Goal: Information Seeking & Learning: Learn about a topic

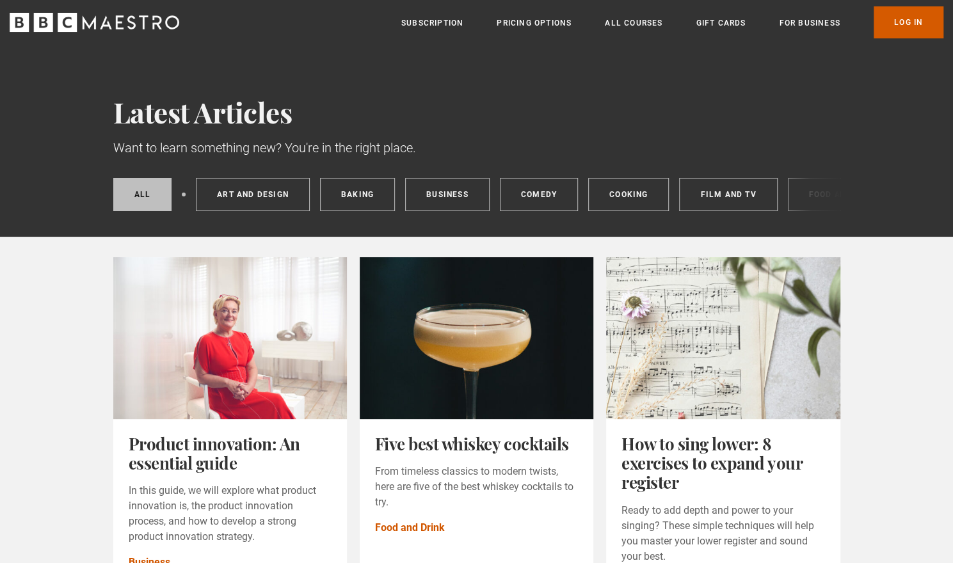
click at [912, 8] on link "Log In" at bounding box center [909, 22] width 70 height 32
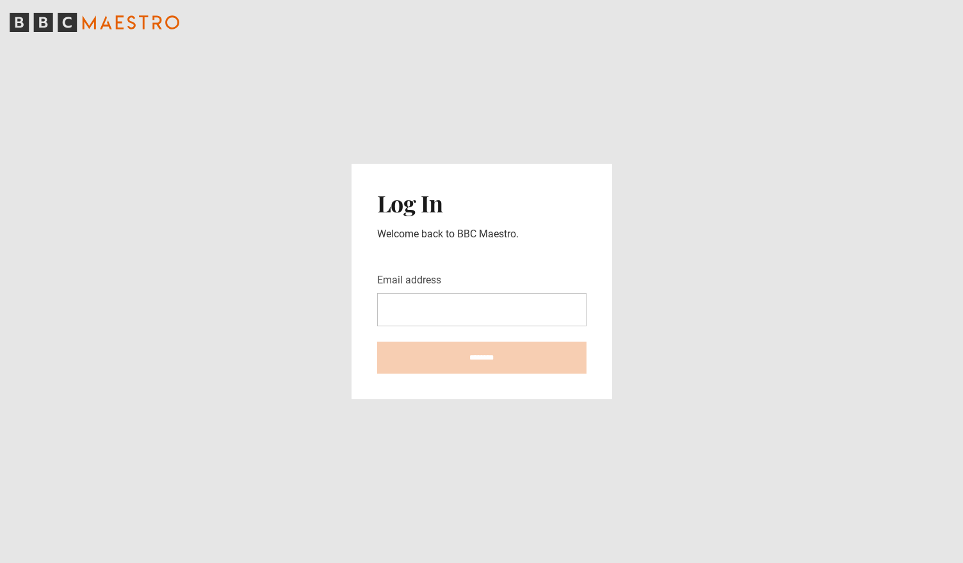
click at [456, 314] on input "Email address" at bounding box center [481, 309] width 209 height 33
type input "**********"
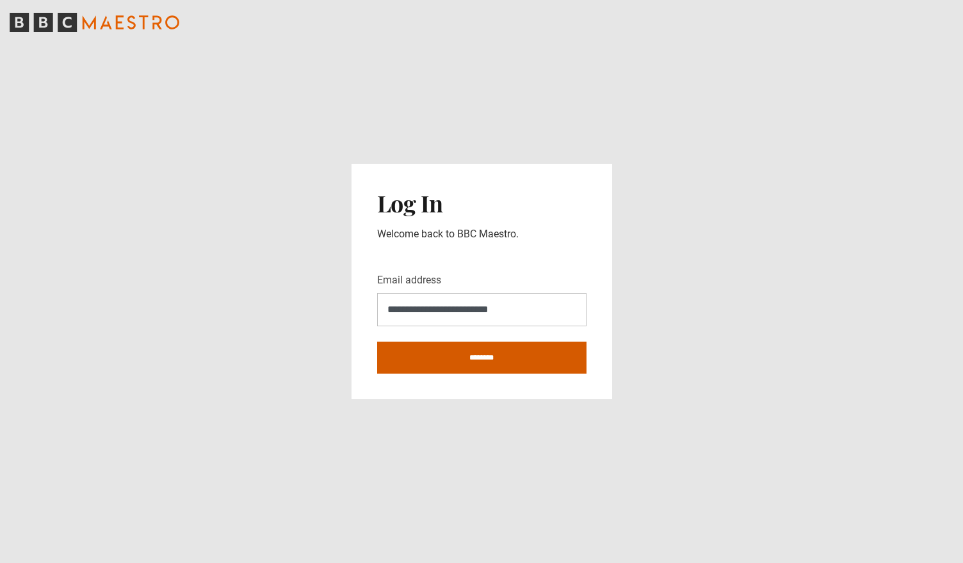
click at [512, 354] on input "********" at bounding box center [481, 358] width 209 height 32
type input "**********"
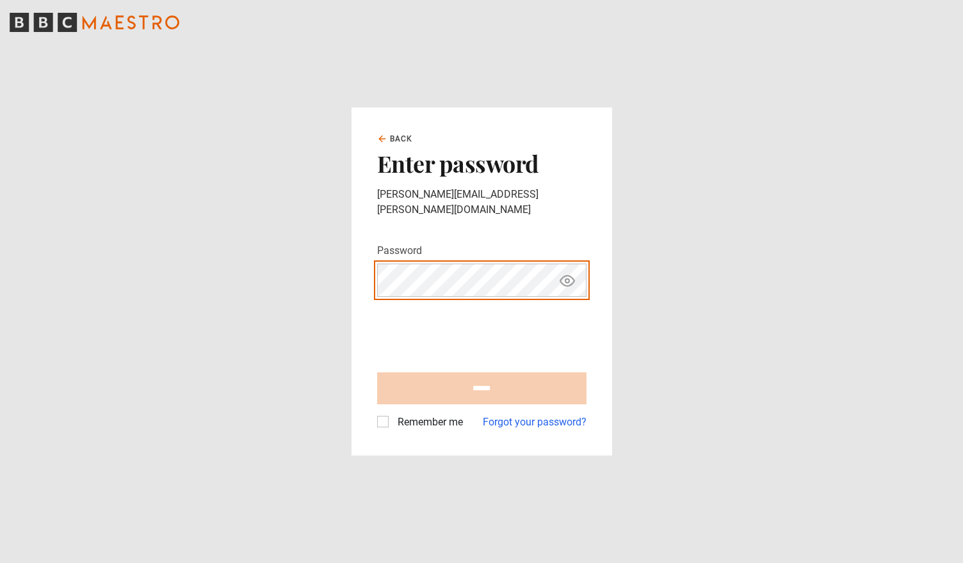
click at [378, 264] on protonpass-control-56ec at bounding box center [378, 264] width 0 height 0
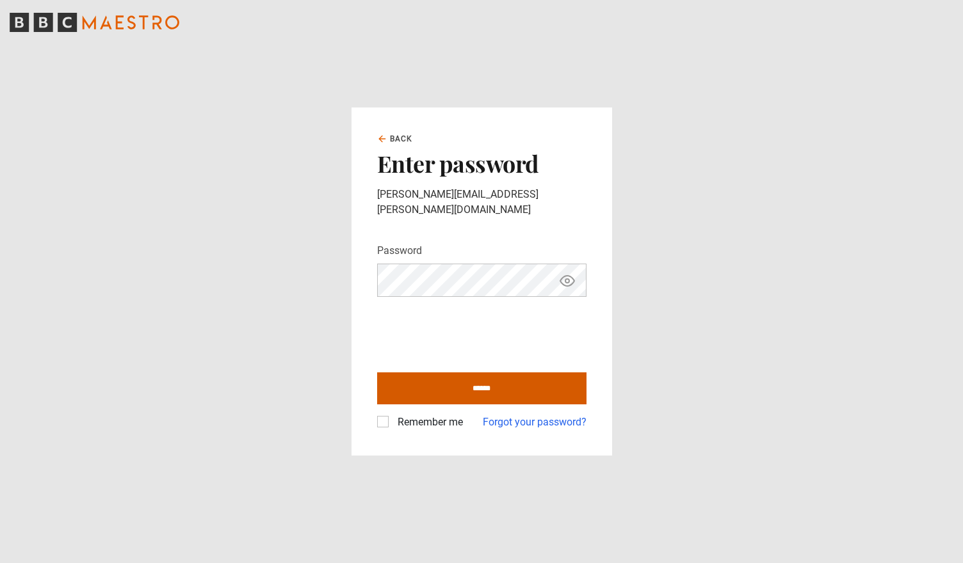
click at [503, 386] on input "******" at bounding box center [481, 389] width 209 height 32
type input "**********"
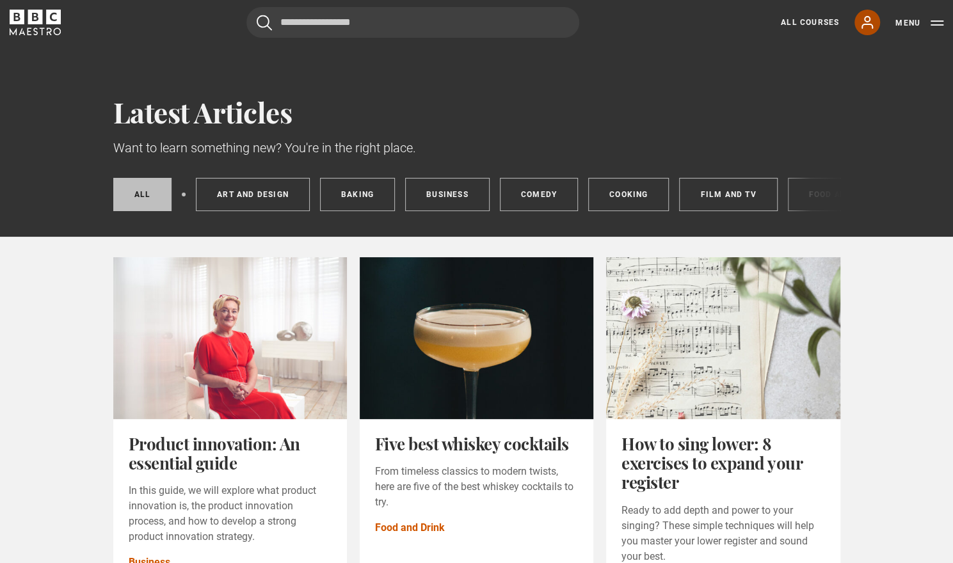
click at [863, 29] on icon at bounding box center [867, 22] width 15 height 15
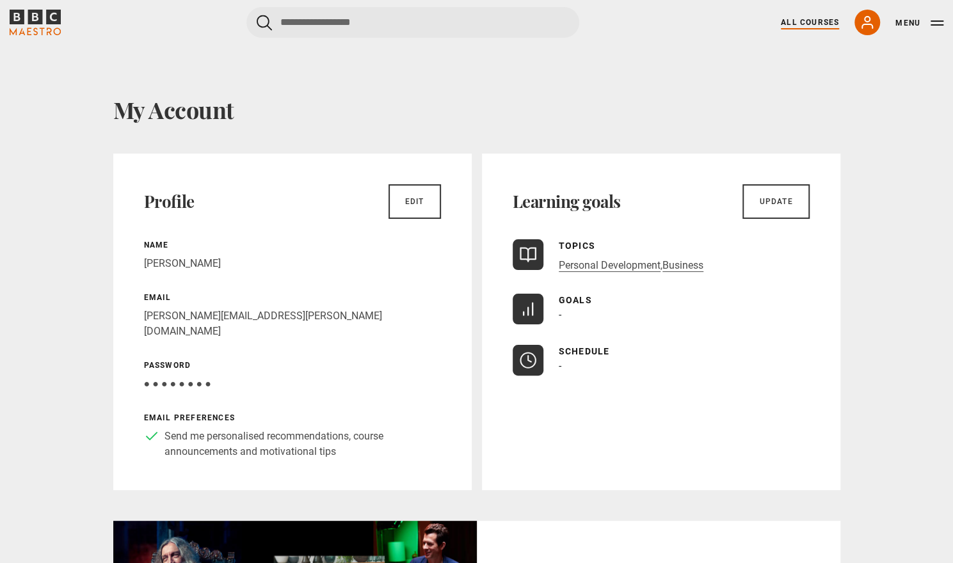
click at [810, 24] on link "All Courses" at bounding box center [810, 23] width 58 height 12
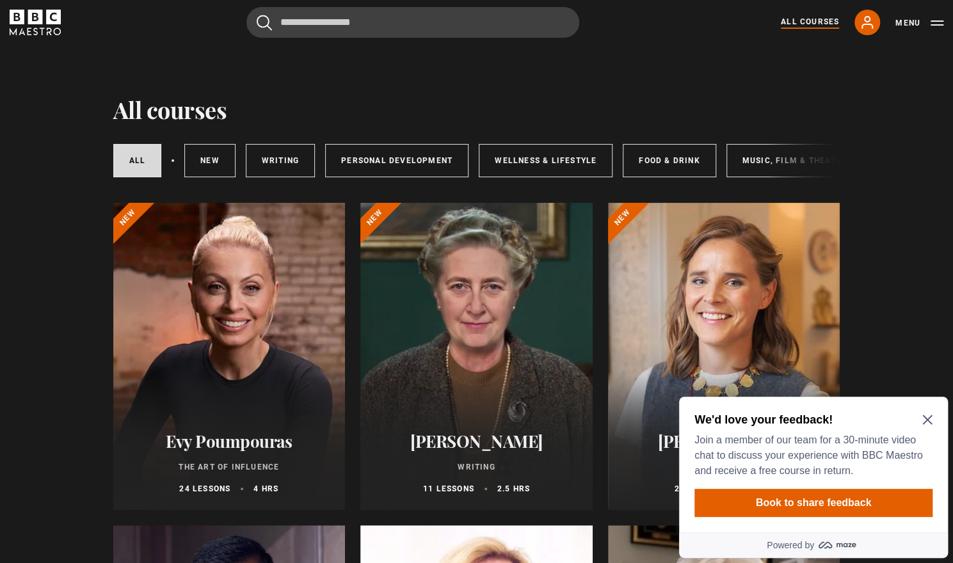
click at [926, 423] on icon "Close Maze Prompt" at bounding box center [927, 420] width 10 height 10
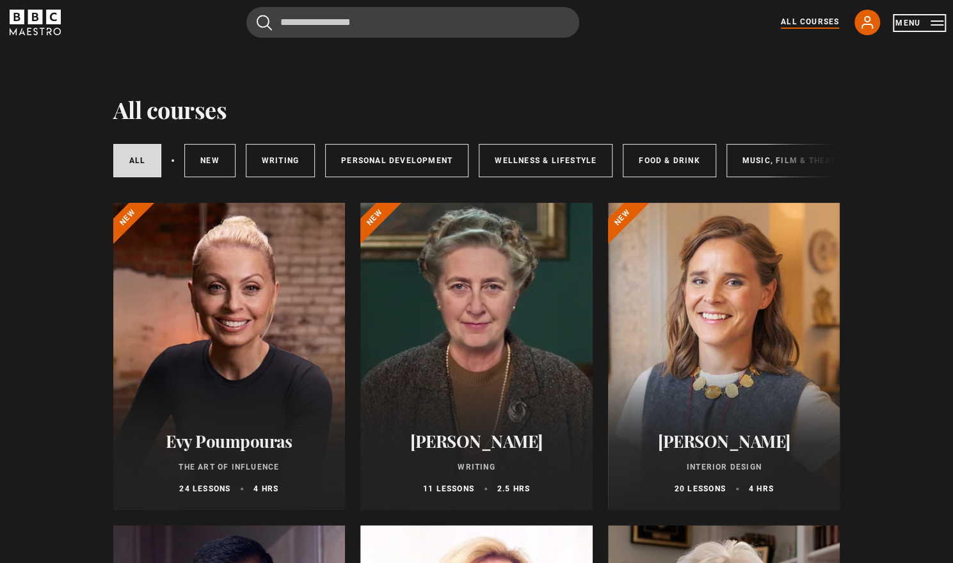
click at [933, 22] on button "Menu" at bounding box center [920, 23] width 48 height 13
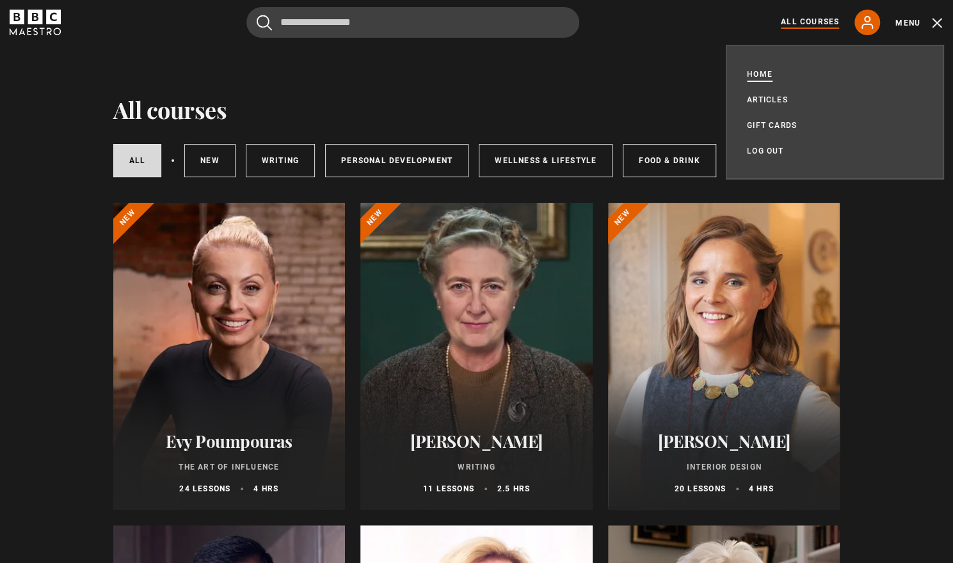
click at [764, 72] on link "Home" at bounding box center [760, 74] width 26 height 13
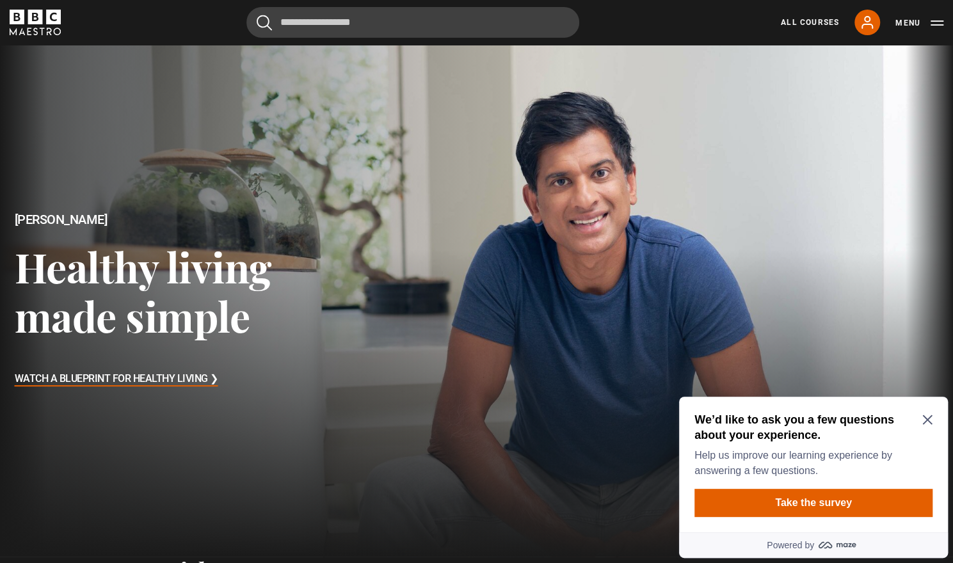
click at [929, 418] on icon "Close Maze Prompt" at bounding box center [927, 420] width 10 height 10
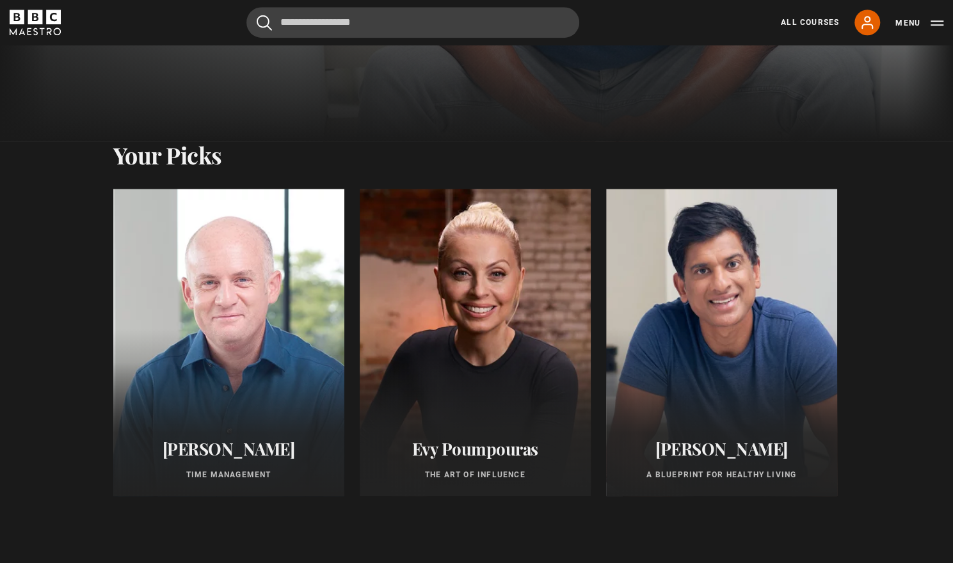
scroll to position [461, 0]
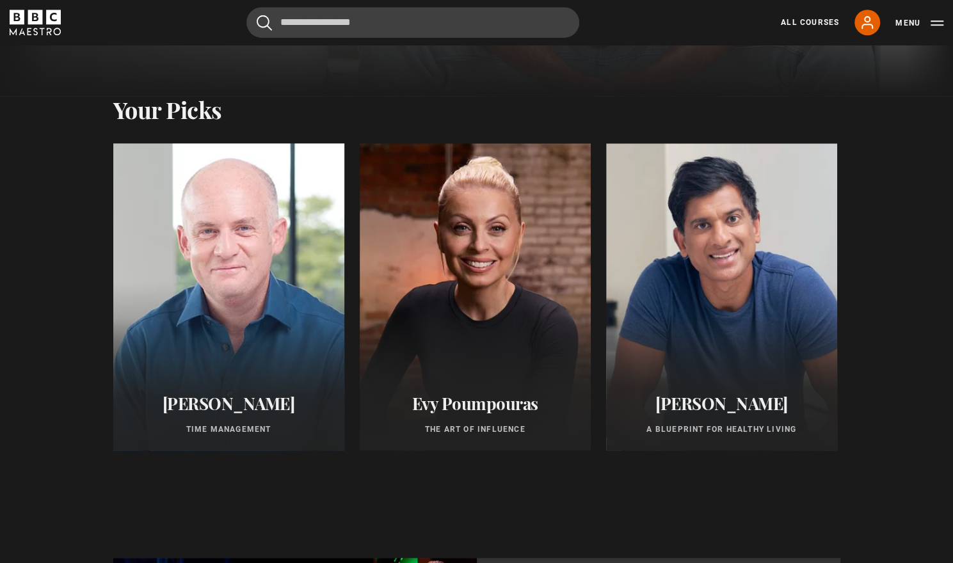
click at [289, 307] on div at bounding box center [228, 297] width 254 height 338
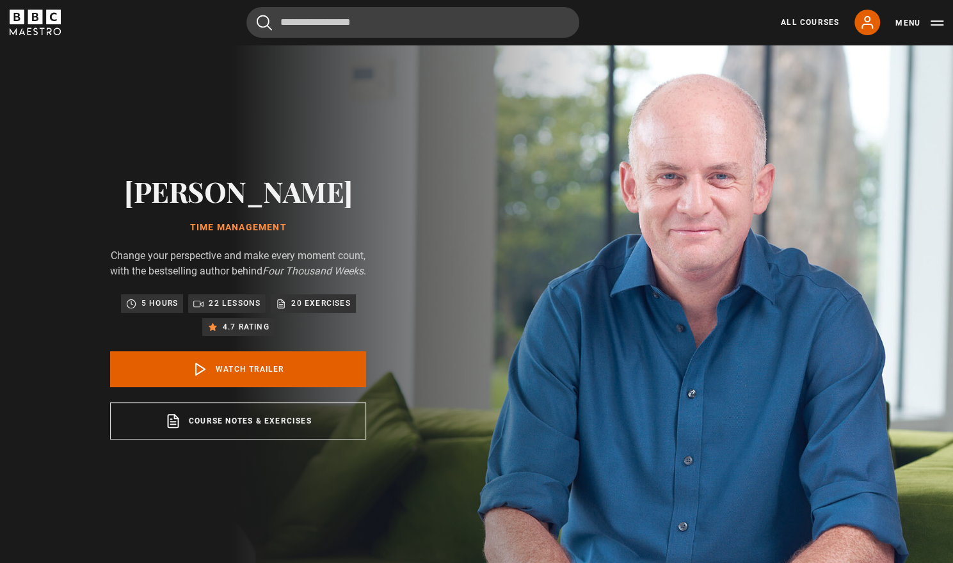
click at [108, 453] on div "[PERSON_NAME] Time Management Change your perspective and make every moment cou…" at bounding box center [238, 307] width 410 height 525
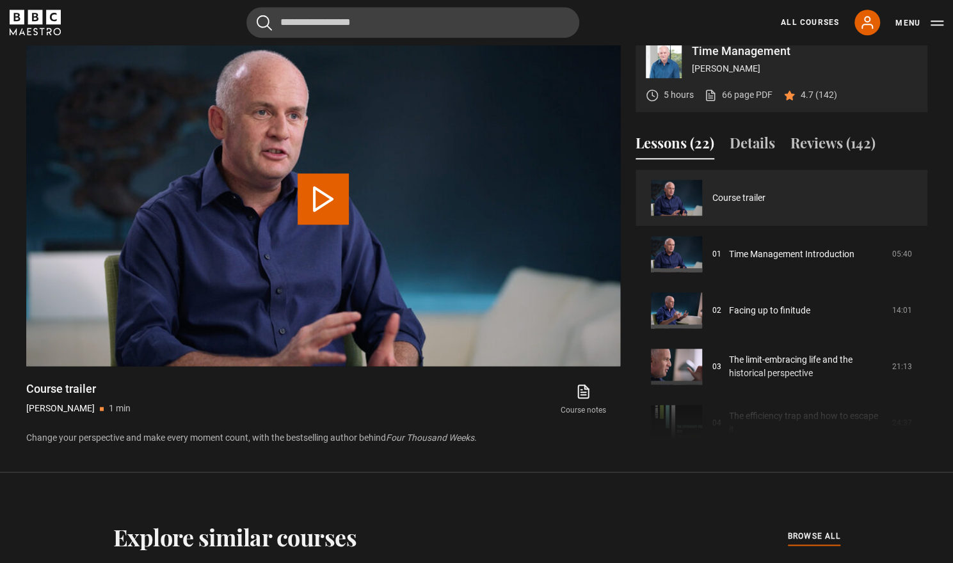
scroll to position [640, 0]
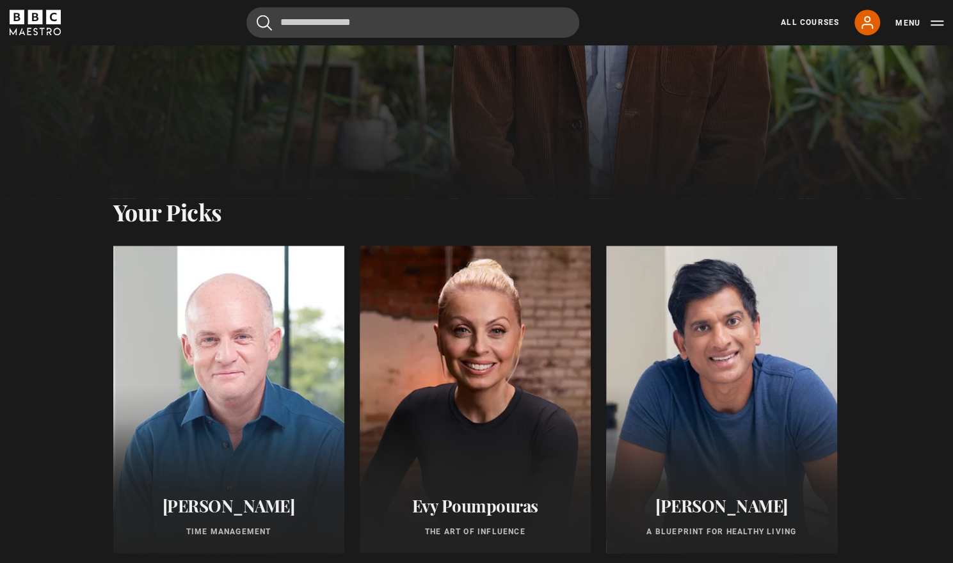
scroll to position [384, 0]
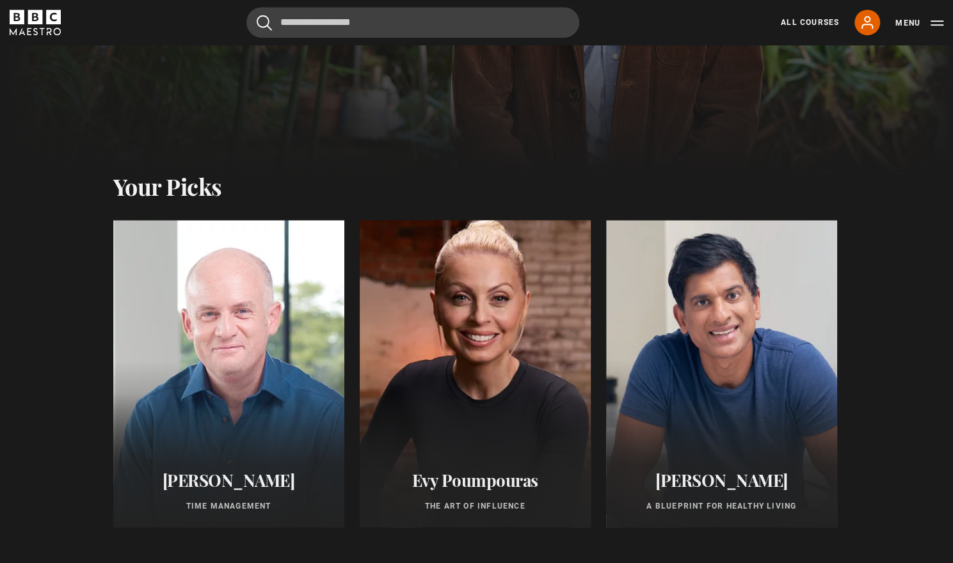
click at [483, 344] on div at bounding box center [475, 374] width 254 height 338
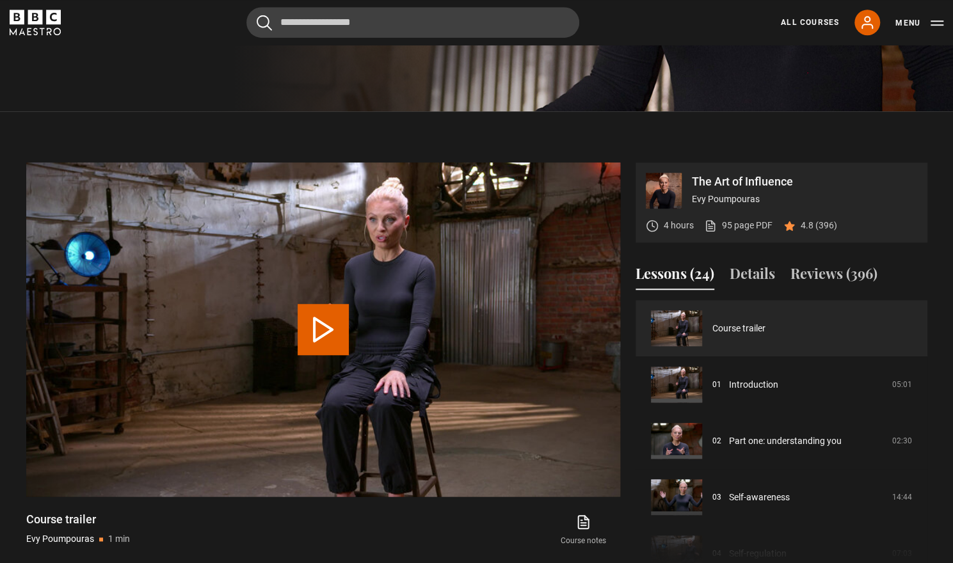
scroll to position [461, 0]
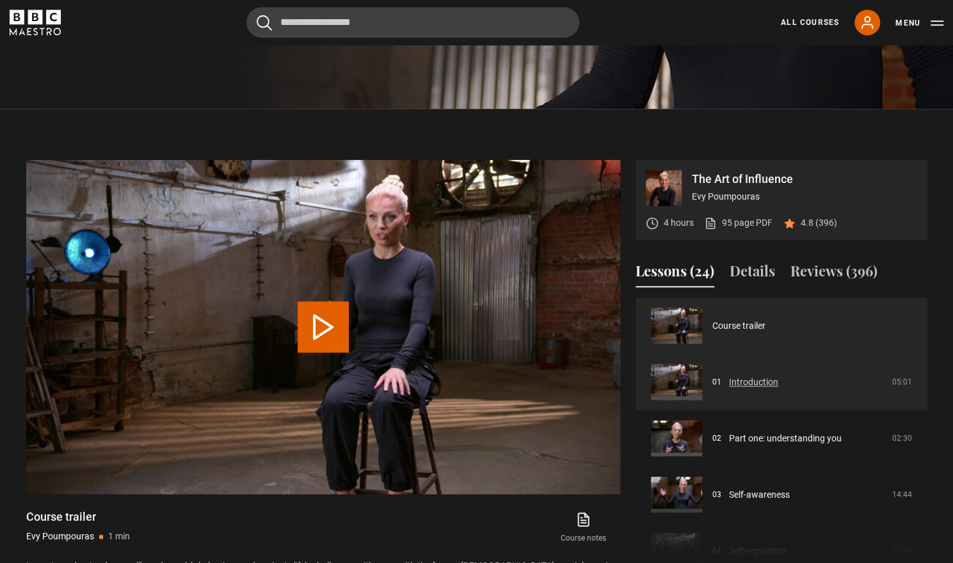
click at [732, 376] on link "Introduction" at bounding box center [753, 382] width 49 height 13
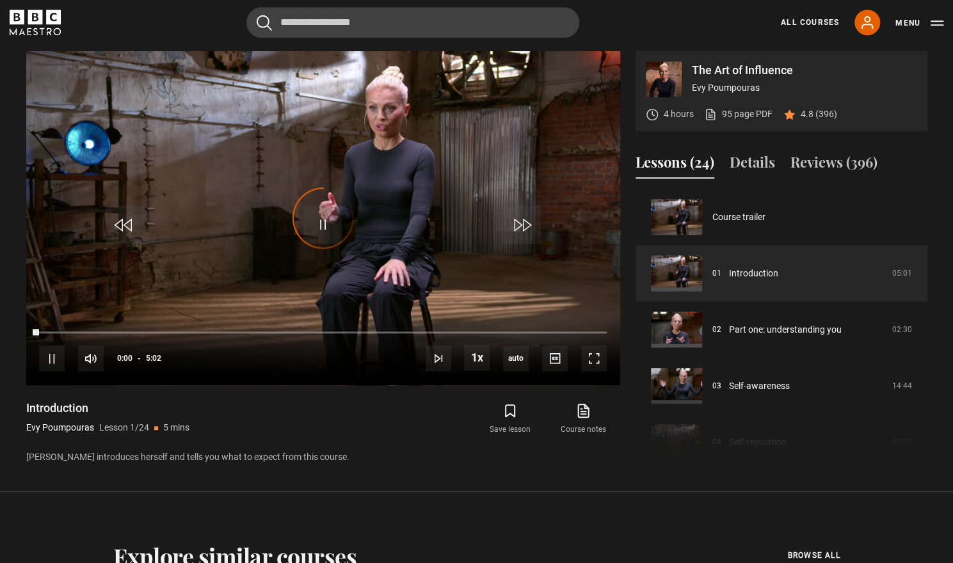
scroll to position [570, 0]
click at [596, 360] on span "Video Player" at bounding box center [594, 359] width 26 height 26
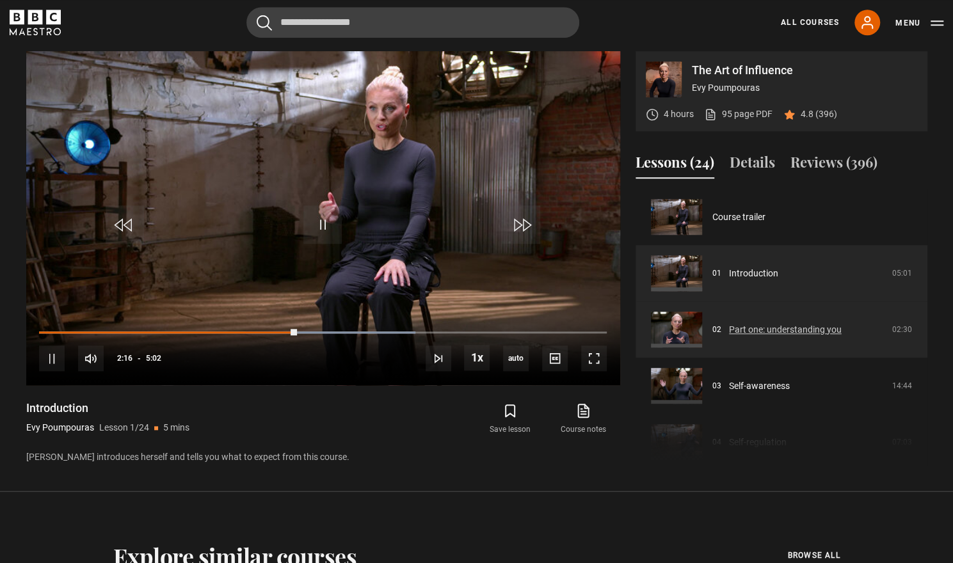
click at [757, 325] on link "Part one: understanding you" at bounding box center [785, 329] width 113 height 13
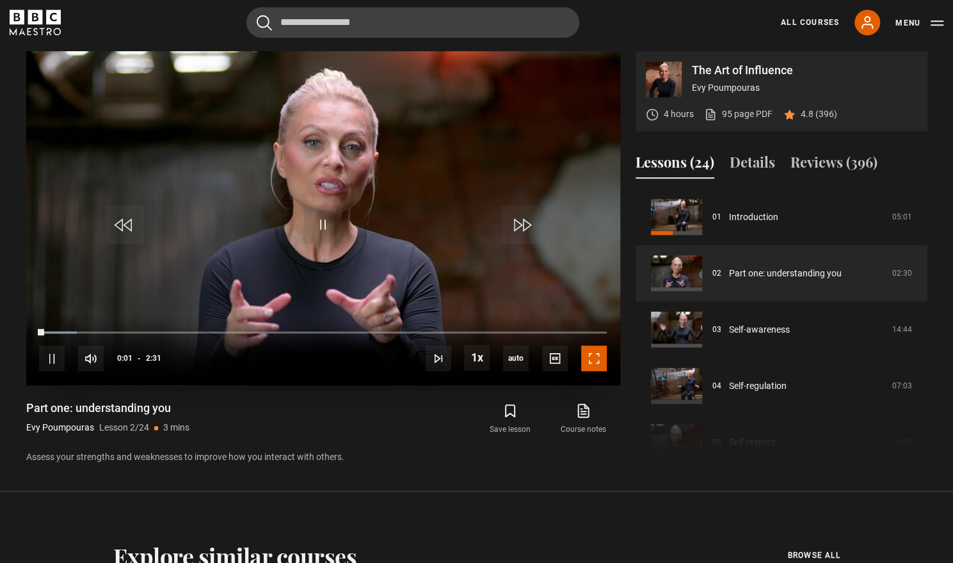
click at [588, 364] on span "Video Player" at bounding box center [594, 359] width 26 height 26
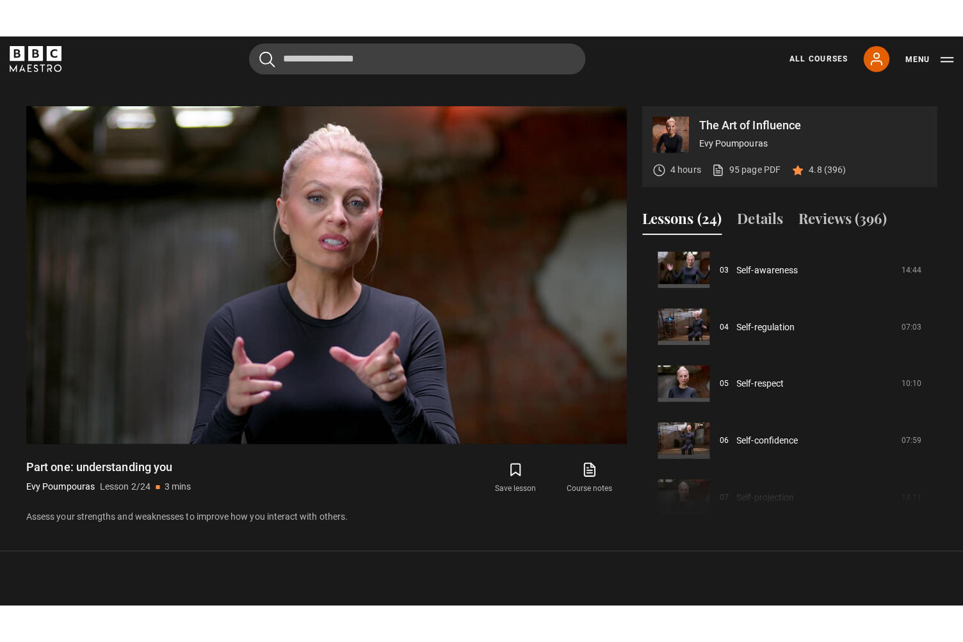
scroll to position [551, 0]
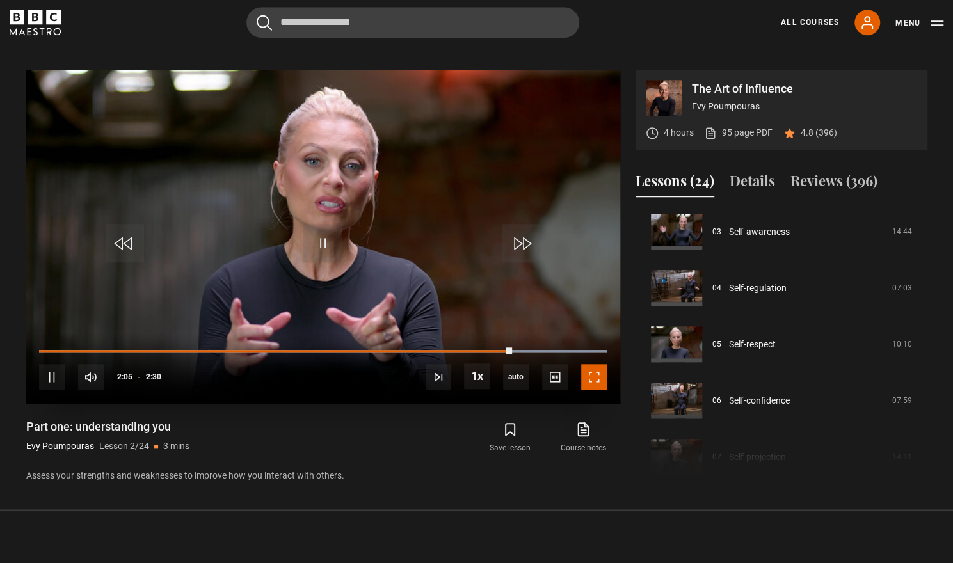
click at [597, 376] on span "Video Player" at bounding box center [594, 377] width 26 height 26
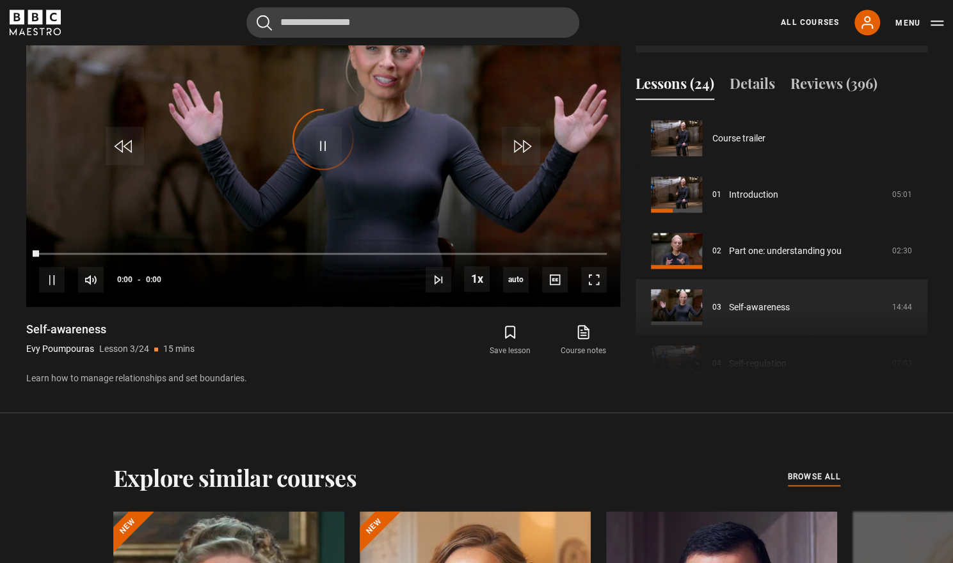
scroll to position [113, 0]
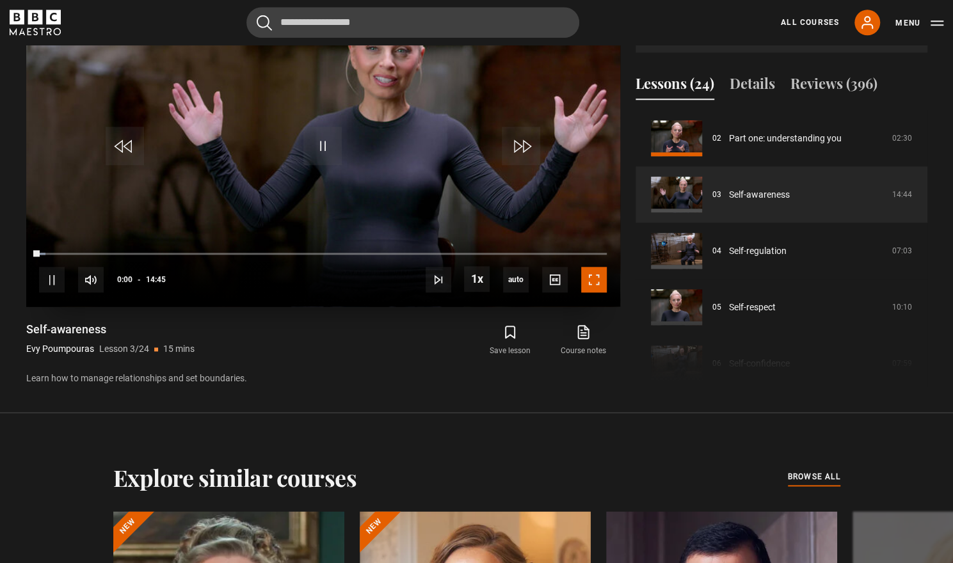
click at [590, 284] on span "Video Player" at bounding box center [594, 280] width 26 height 26
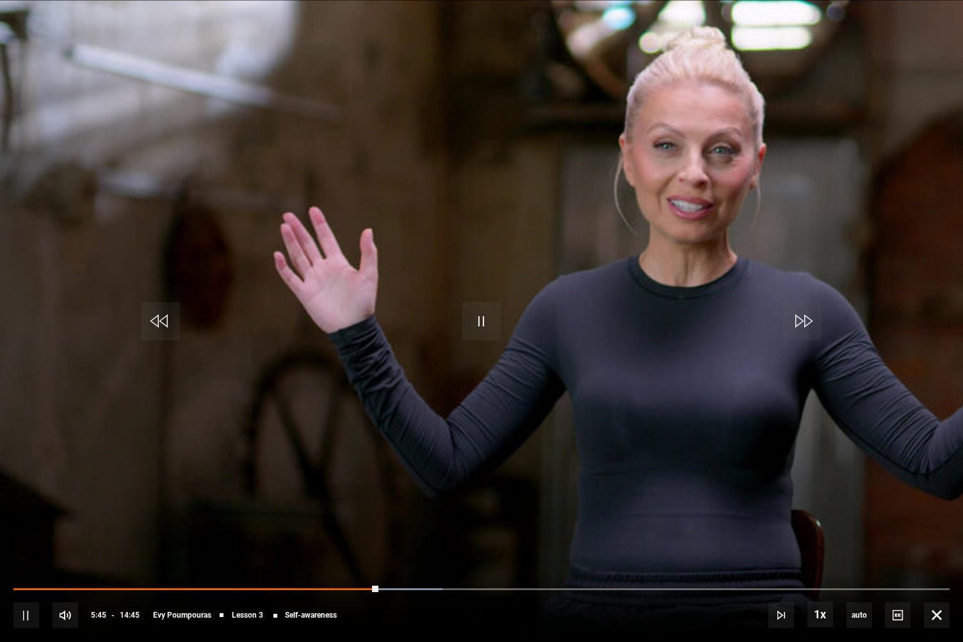
click at [401, 563] on div "10s Skip Back 10 seconds Pause 10s Skip Forward 10 seconds Loaded : 45.81% 06:3…" at bounding box center [481, 606] width 963 height 71
click at [417, 563] on div "10s Skip Back 10 seconds Pause 10s Skip Forward 10 seconds Loaded : 46.37% 06:1…" at bounding box center [481, 606] width 963 height 71
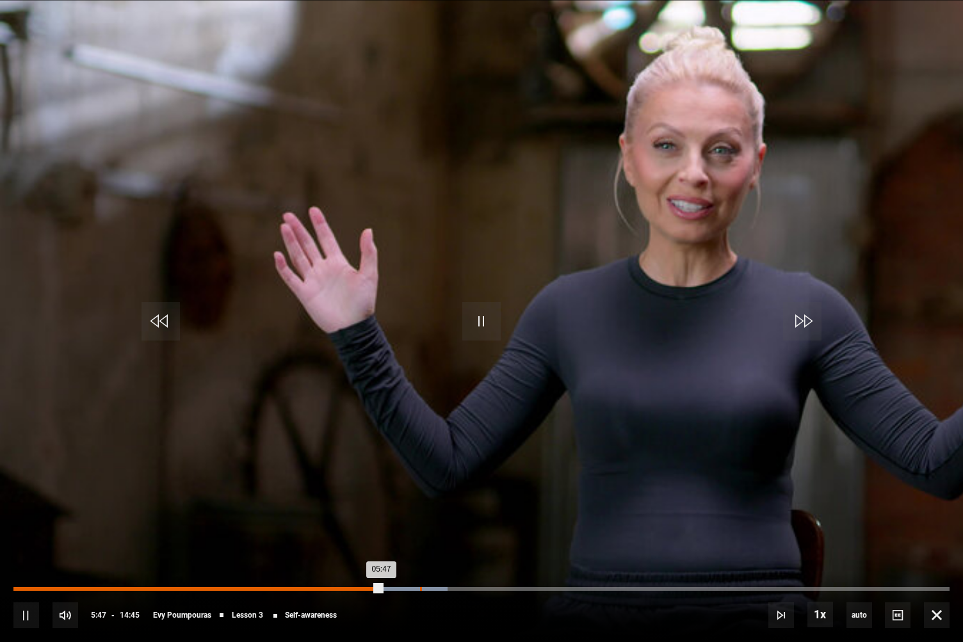
click at [420, 563] on div "Loaded : 46.37% 06:24 05:47" at bounding box center [481, 589] width 936 height 4
click at [470, 563] on div "Loaded : 51.46% 07:12 07:12" at bounding box center [481, 589] width 936 height 4
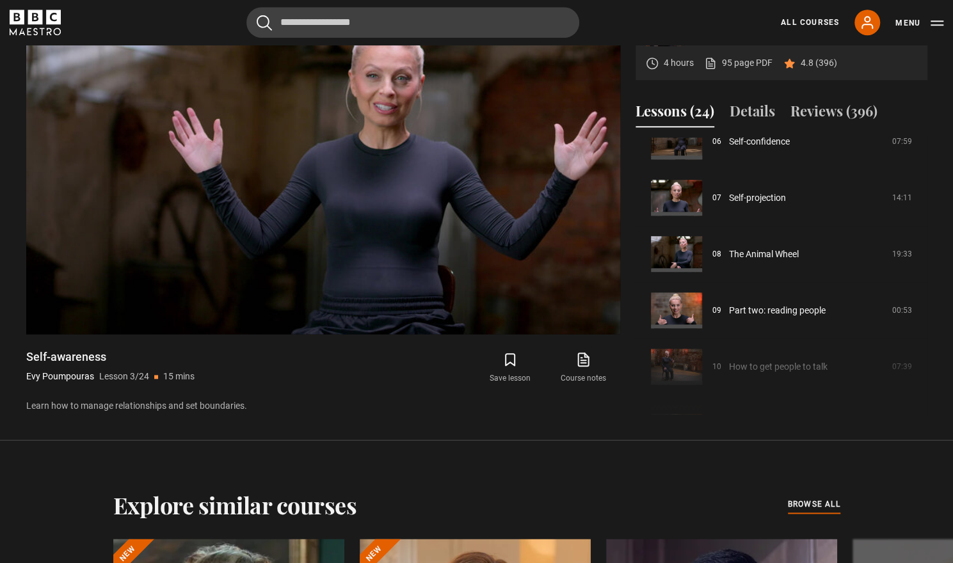
scroll to position [369, 0]
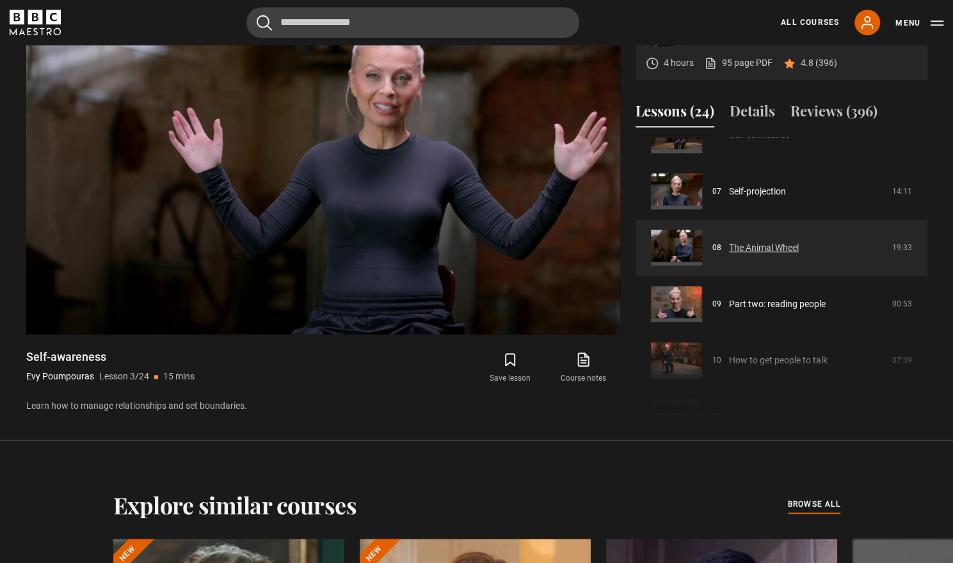
click at [763, 247] on link "The Animal Wheel" at bounding box center [764, 247] width 70 height 13
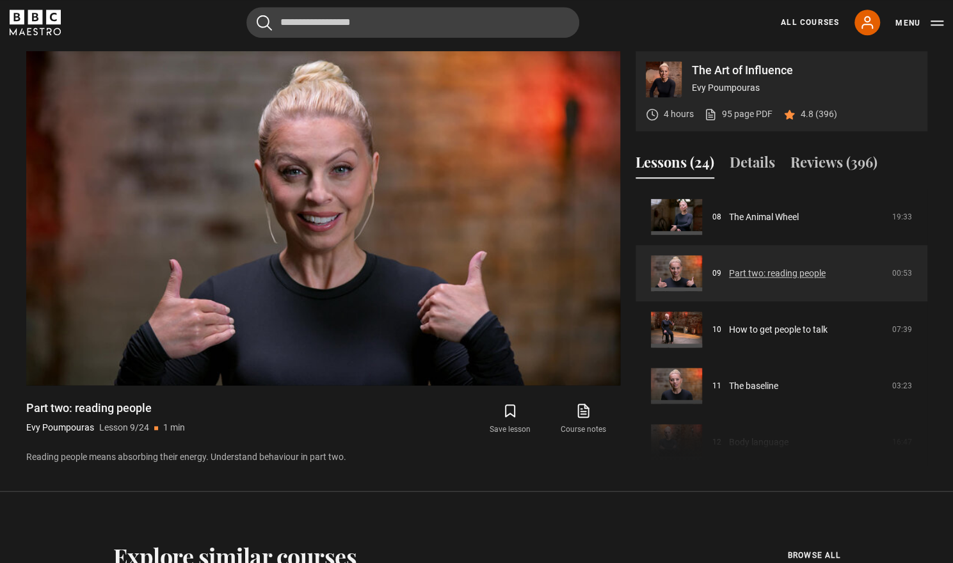
click at [783, 269] on link "Part two: reading people" at bounding box center [777, 273] width 97 height 13
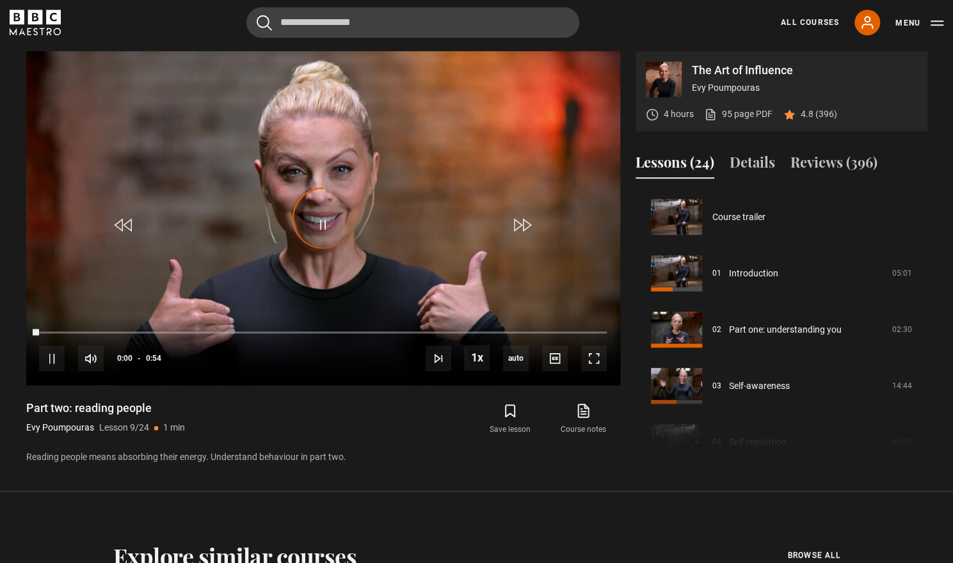
scroll to position [451, 0]
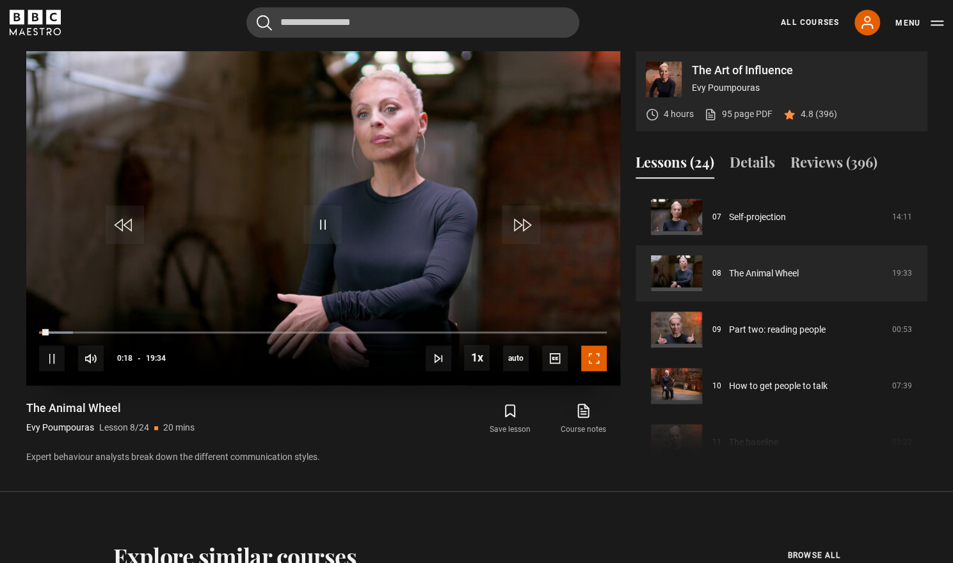
click at [597, 358] on span "Video Player" at bounding box center [594, 359] width 26 height 26
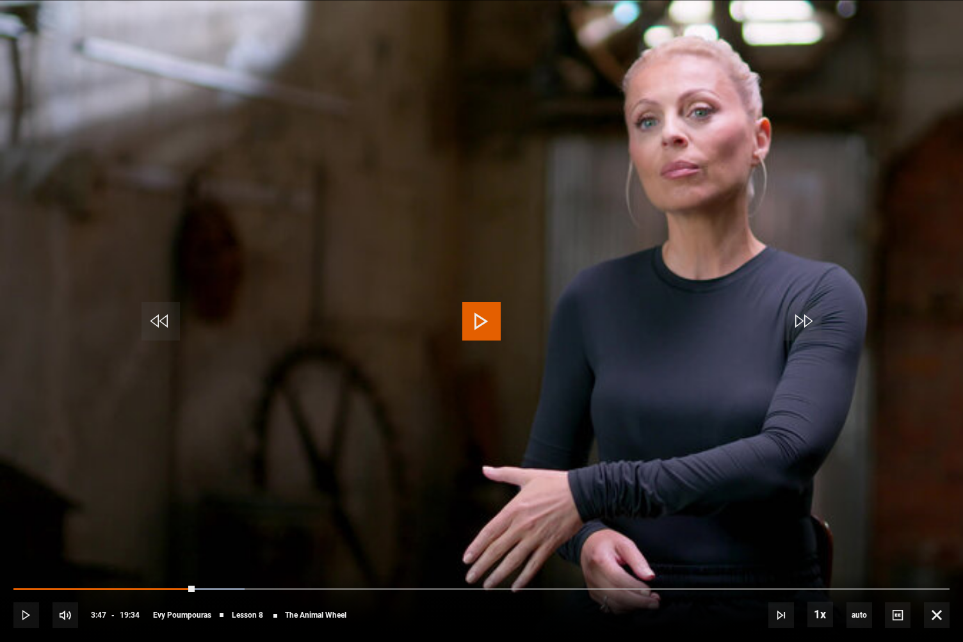
click at [480, 319] on span "Video Player" at bounding box center [481, 321] width 38 height 38
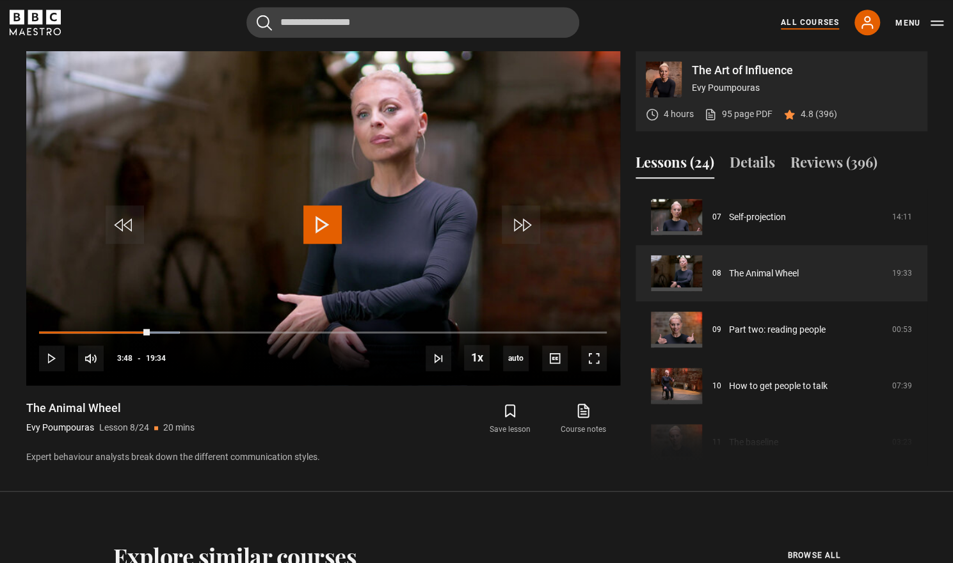
click at [812, 19] on link "All Courses" at bounding box center [810, 23] width 58 height 12
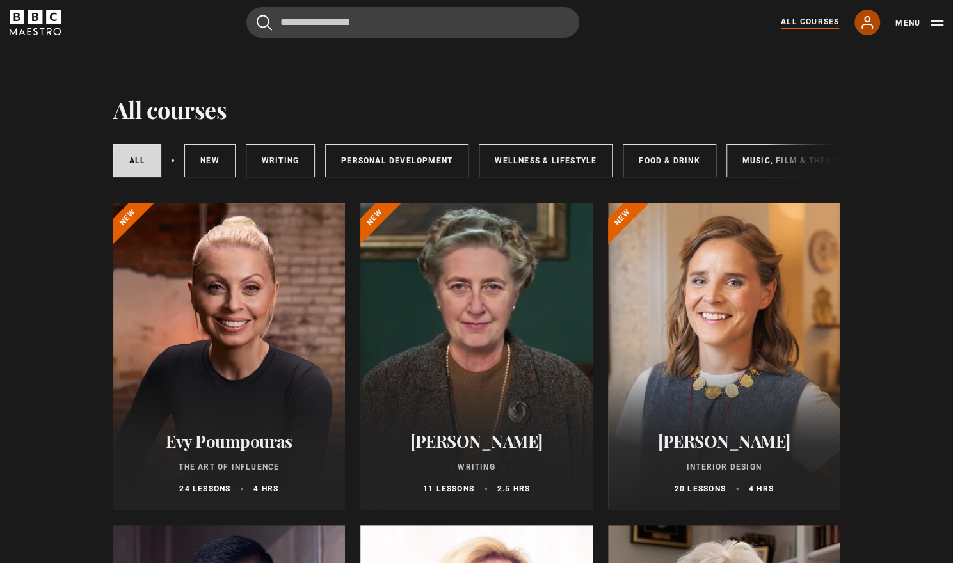
click at [874, 19] on icon at bounding box center [867, 22] width 15 height 15
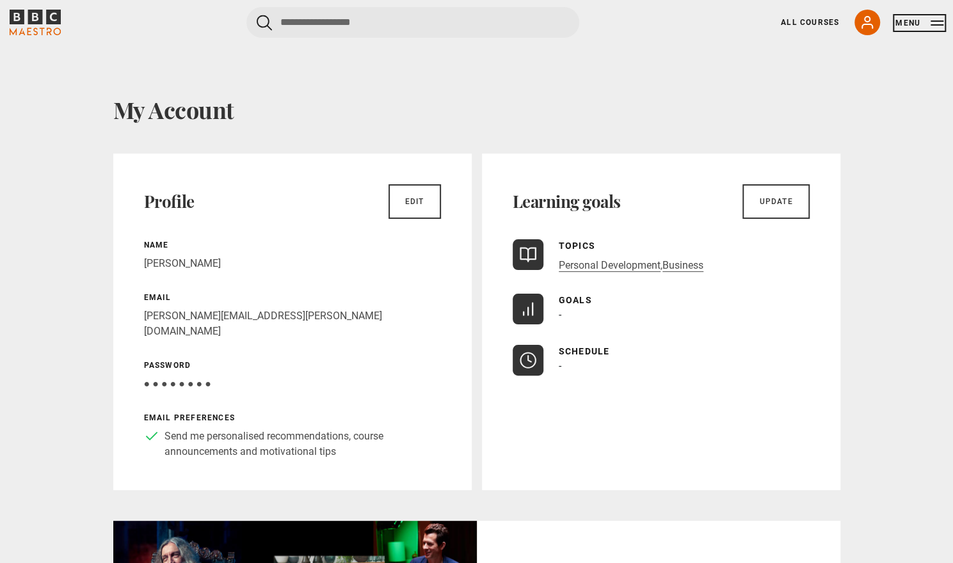
click at [913, 26] on button "Menu" at bounding box center [920, 23] width 48 height 13
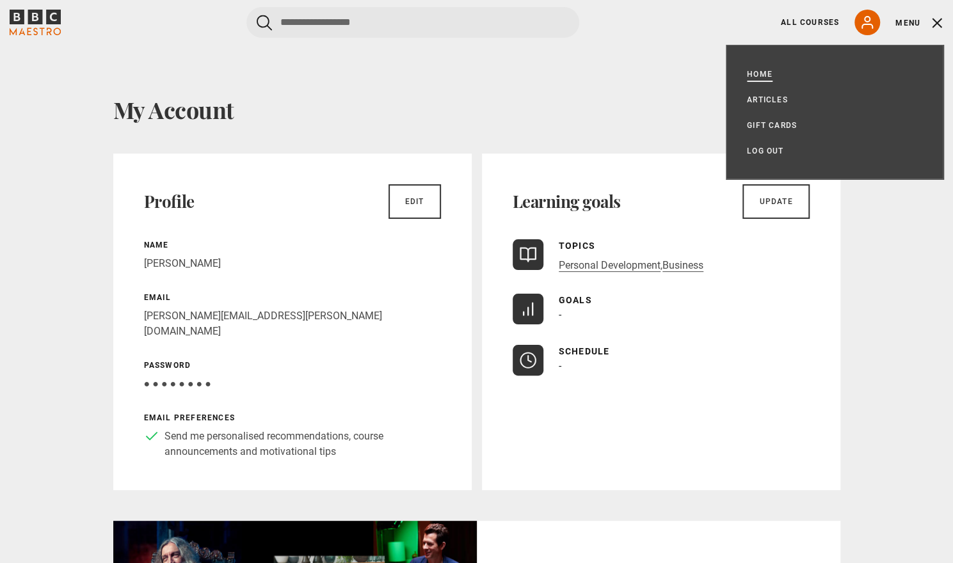
click at [766, 68] on link "Home" at bounding box center [760, 74] width 26 height 13
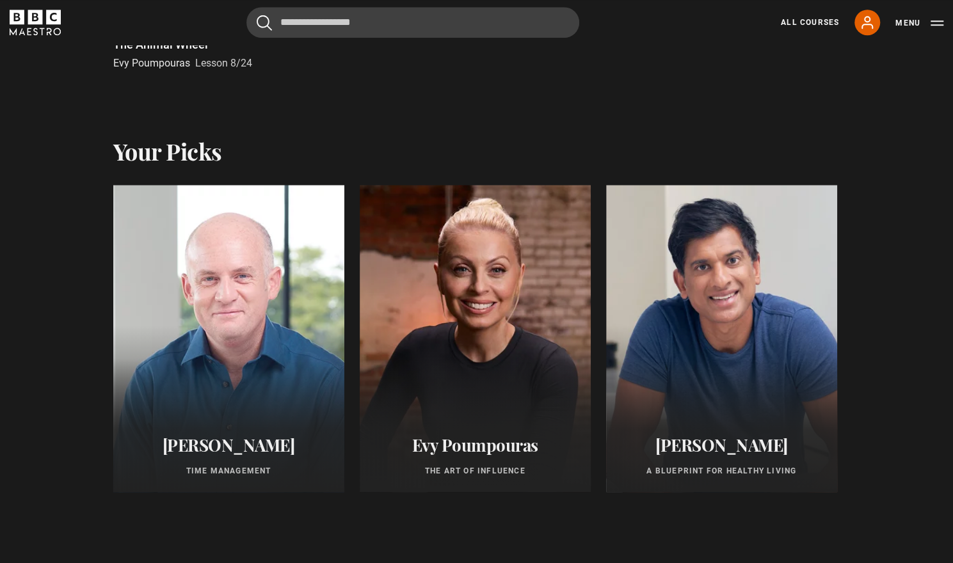
scroll to position [589, 0]
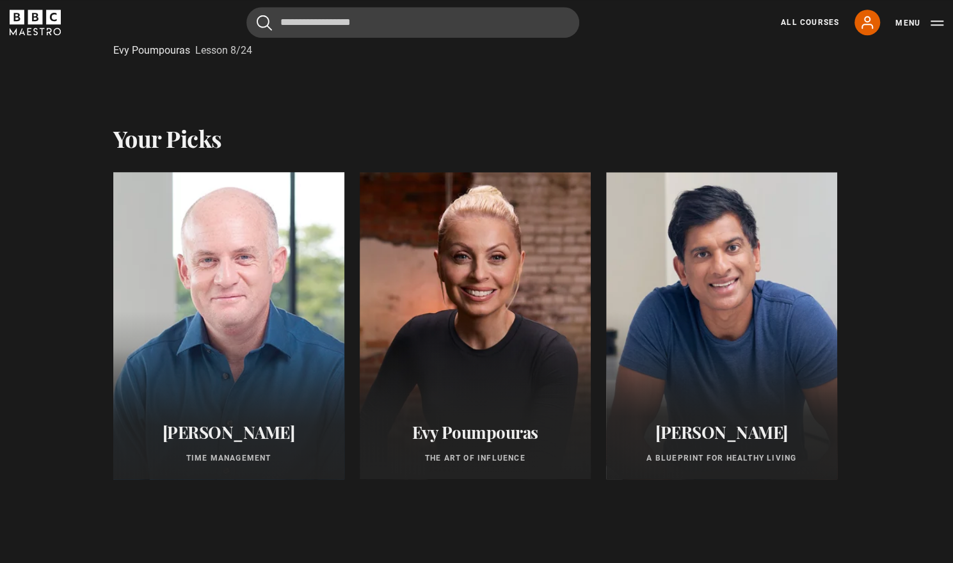
click at [218, 322] on div at bounding box center [228, 326] width 254 height 338
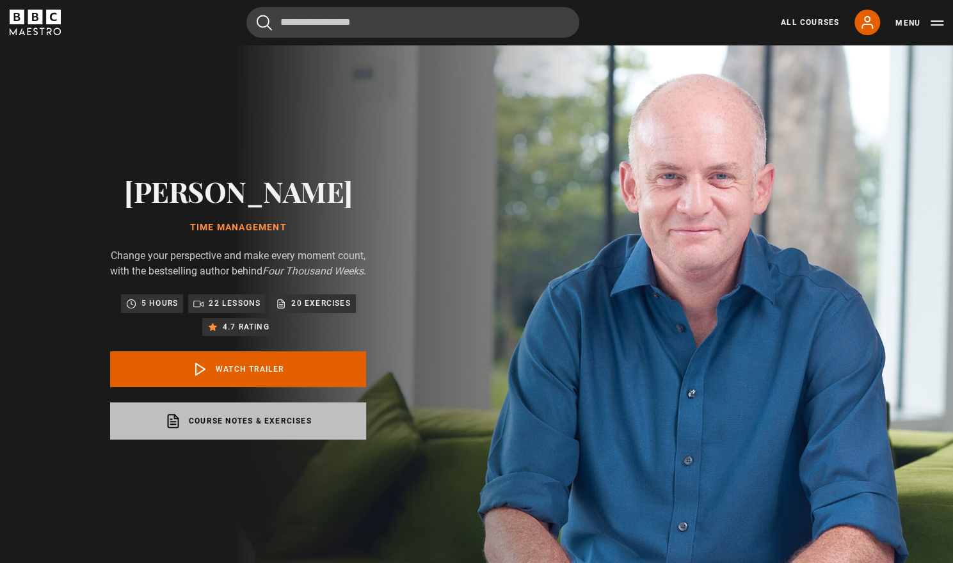
click at [287, 440] on link "Course notes & exercises opens in a new tab" at bounding box center [238, 421] width 256 height 37
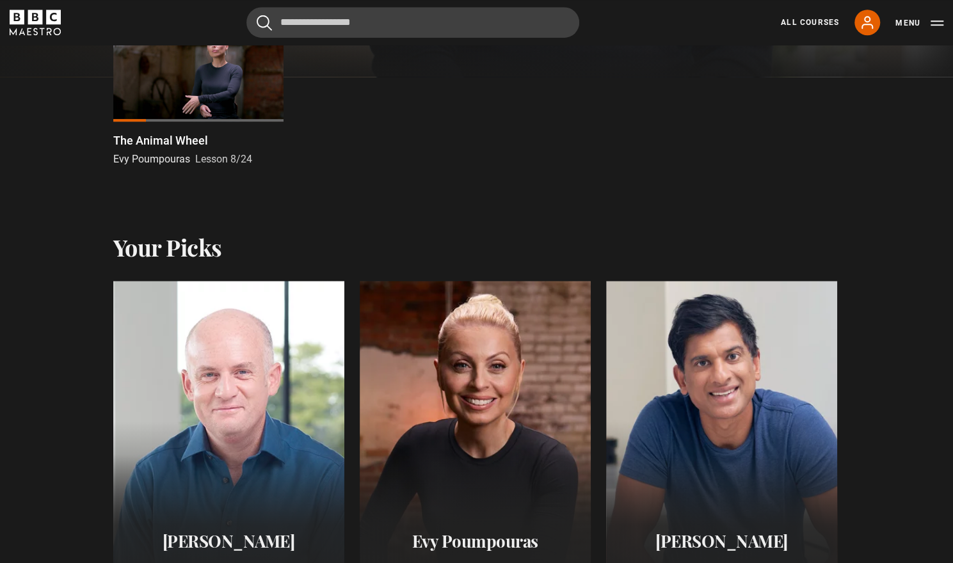
scroll to position [481, 0]
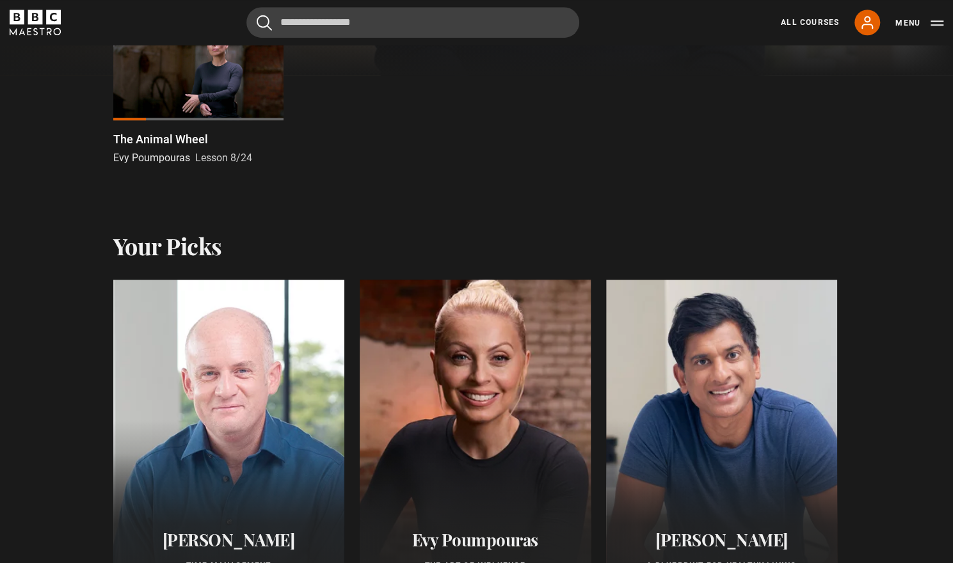
click at [422, 341] on div at bounding box center [475, 433] width 254 height 338
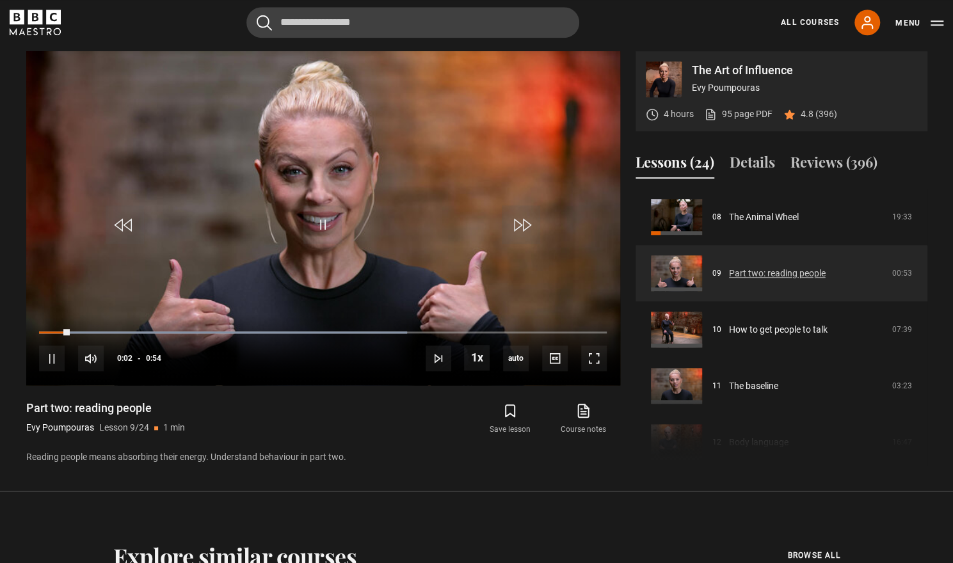
click at [795, 279] on link "Part two: reading people" at bounding box center [777, 273] width 97 height 13
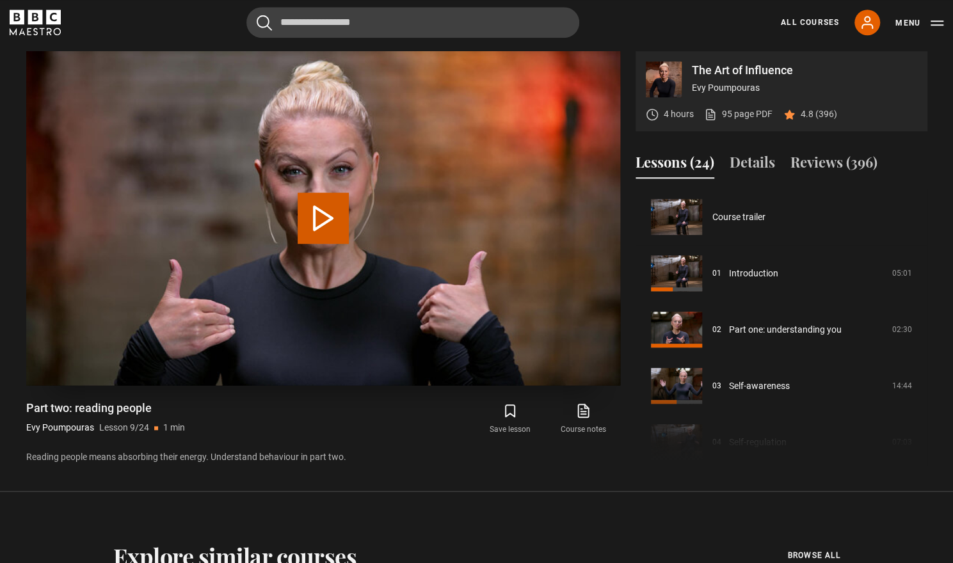
scroll to position [451, 0]
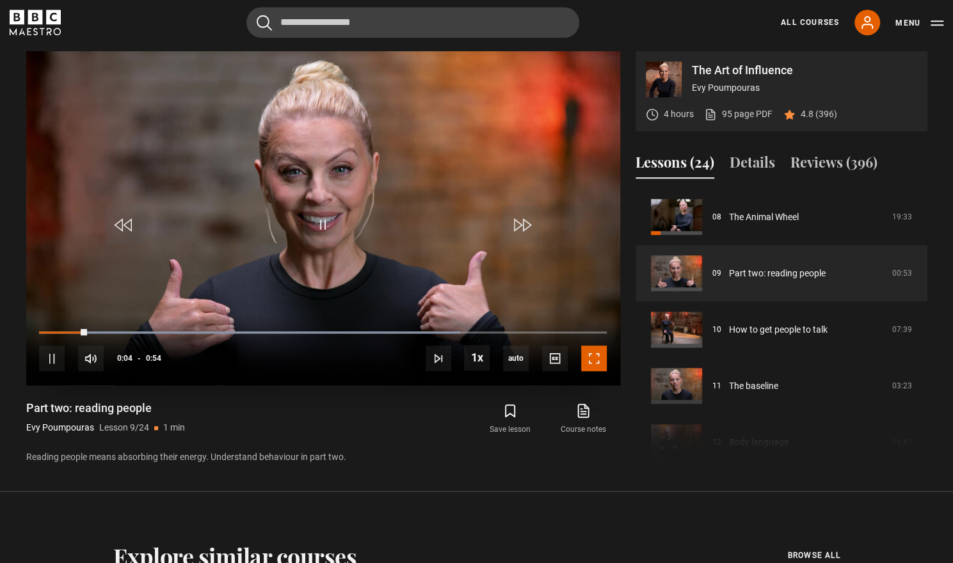
click at [592, 353] on span "Video Player" at bounding box center [594, 359] width 26 height 26
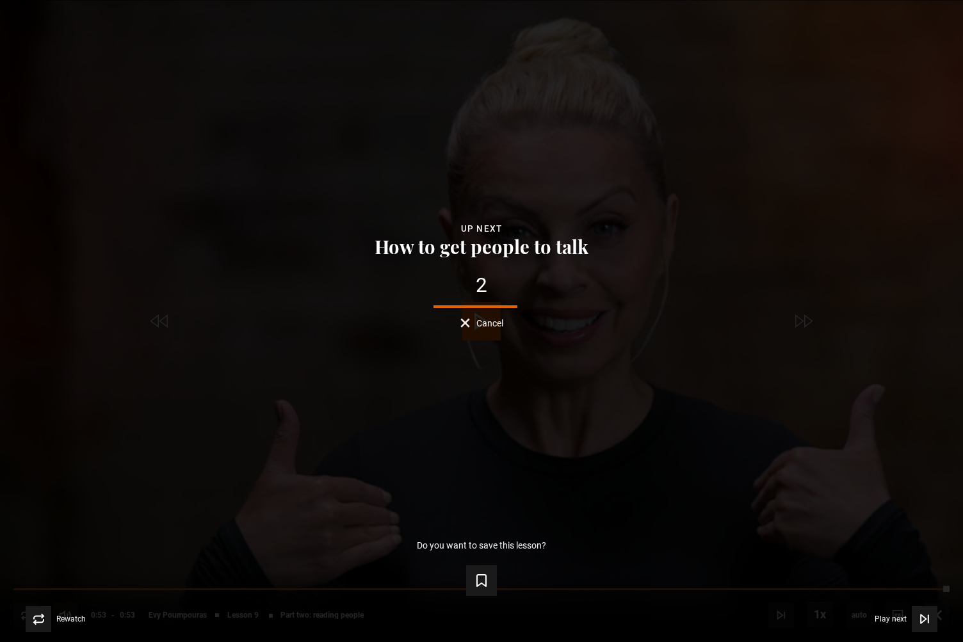
click at [481, 327] on span "Cancel" at bounding box center [489, 323] width 27 height 9
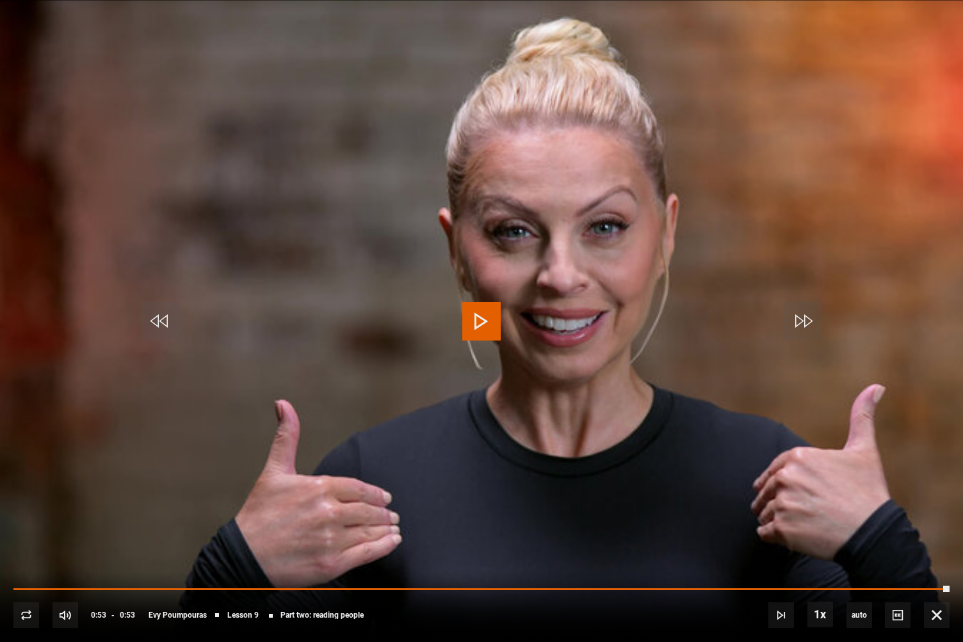
click at [481, 327] on span "Video Player" at bounding box center [481, 321] width 38 height 38
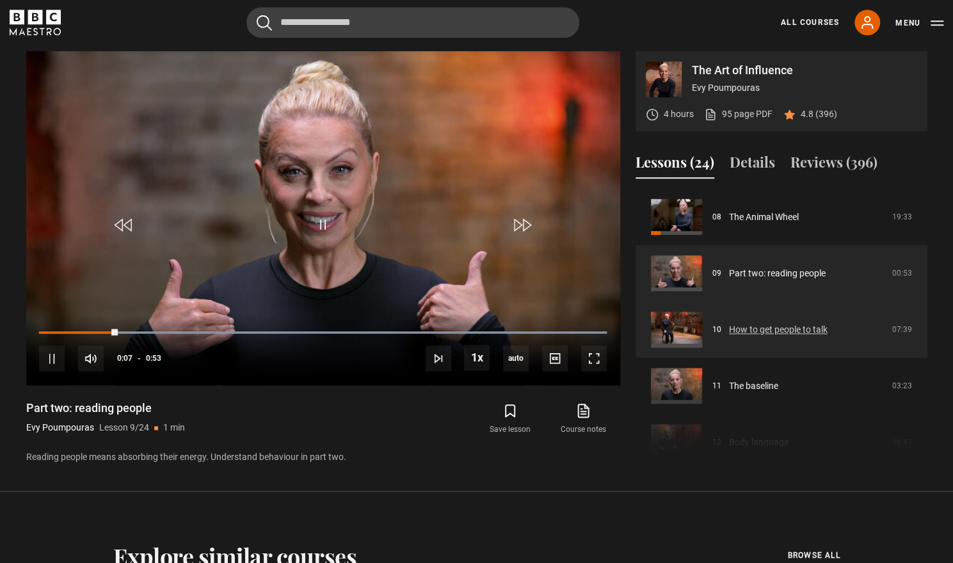
click at [799, 331] on link "How to get people to talk" at bounding box center [778, 329] width 99 height 13
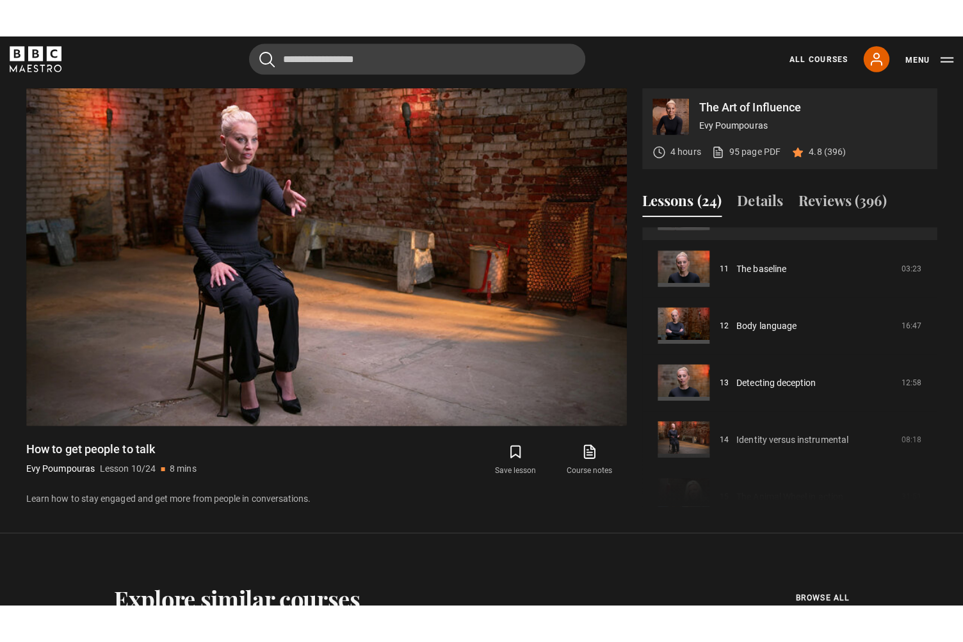
scroll to position [621, 0]
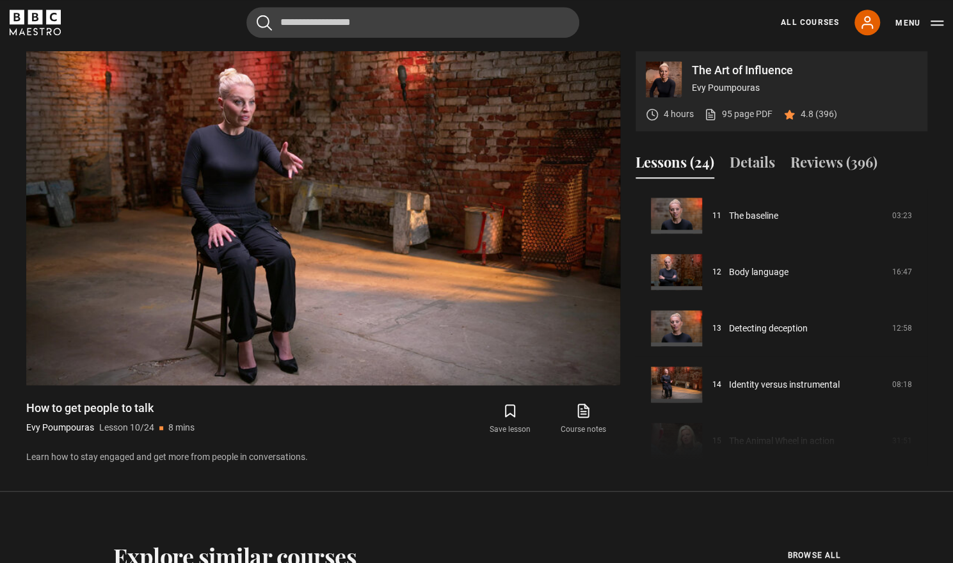
drag, startPoint x: 927, startPoint y: 310, endPoint x: 928, endPoint y: 332, distance: 21.1
click at [928, 332] on div "The Art of Influence Evy Poumpouras 4 hours 95 page PDF (opens in new tab) 4.8 …" at bounding box center [477, 258] width 922 height 414
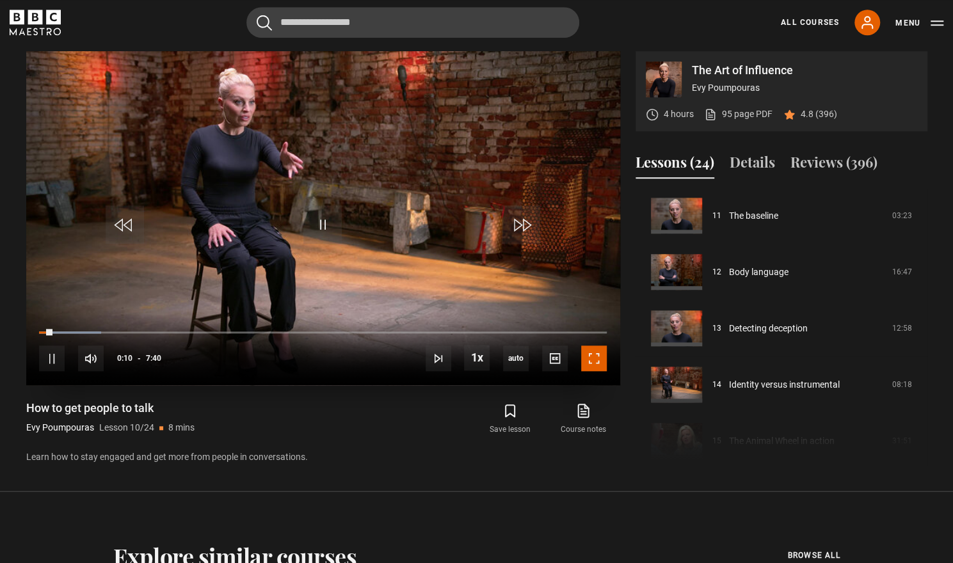
click at [597, 360] on span "Video Player" at bounding box center [594, 359] width 26 height 26
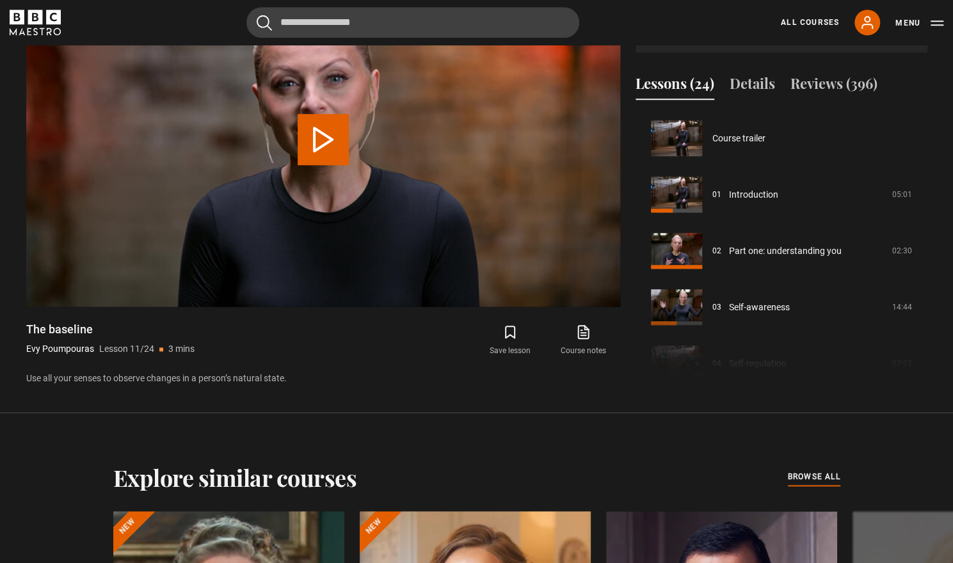
scroll to position [563, 0]
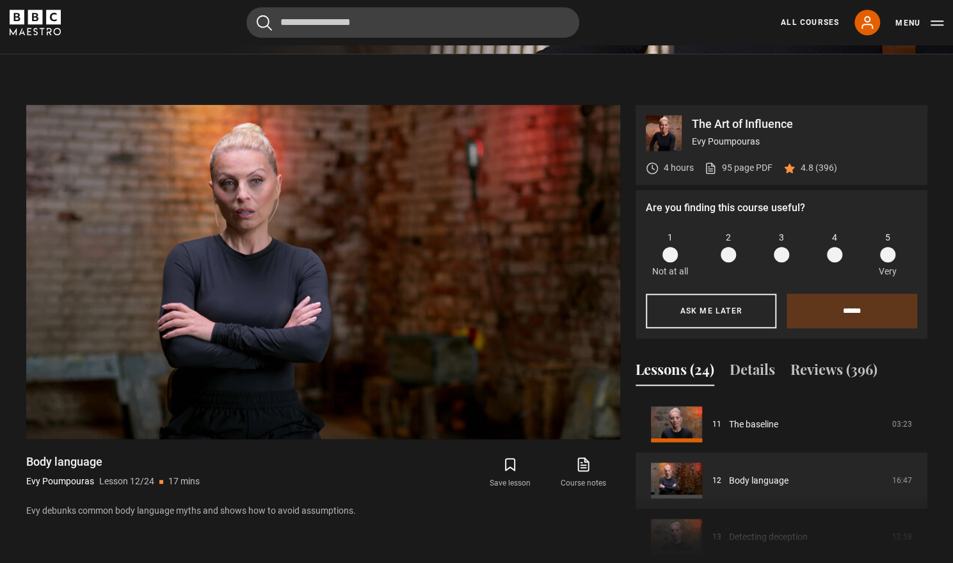
scroll to position [517, 0]
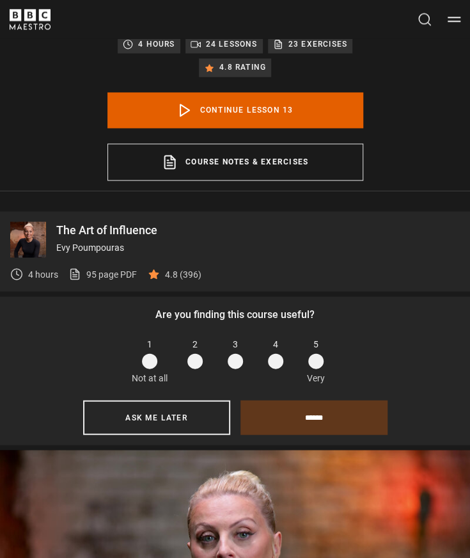
scroll to position [737, 0]
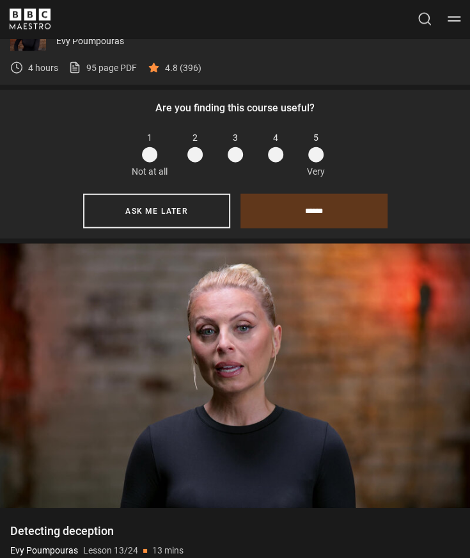
click at [410, 138] on div "1 Not at all 2 3 4 5 Very" at bounding box center [235, 154] width 450 height 47
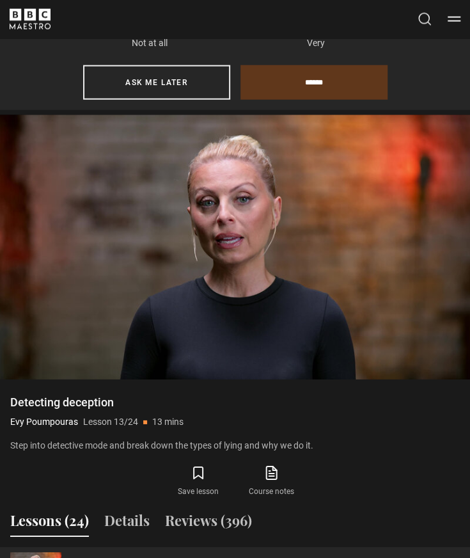
scroll to position [891, 0]
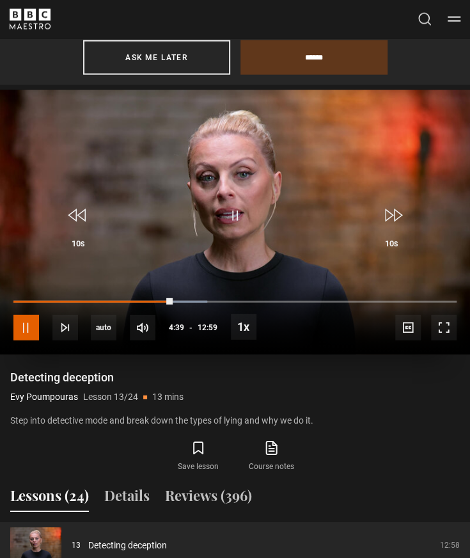
click at [28, 326] on span "Video Player" at bounding box center [26, 328] width 26 height 26
click at [367, 415] on p "Step into detective mode and break down the types of lying and why we do it." at bounding box center [235, 420] width 450 height 13
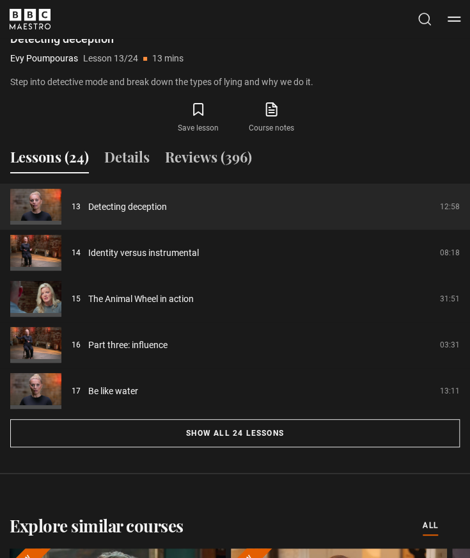
scroll to position [1196, 0]
